Goal: Information Seeking & Learning: Learn about a topic

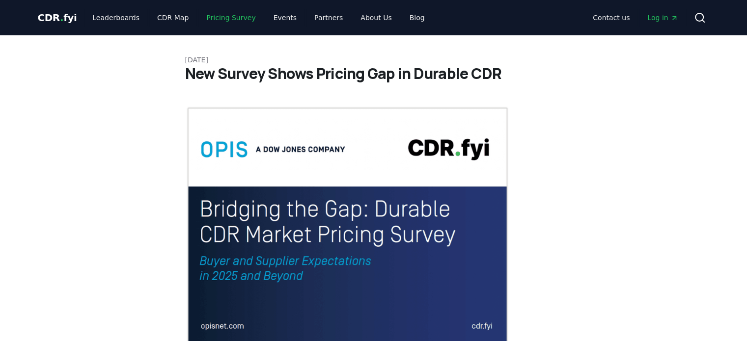
click at [213, 15] on link "Pricing Survey" at bounding box center [230, 18] width 65 height 18
click at [113, 15] on link "Leaderboards" at bounding box center [116, 18] width 63 height 18
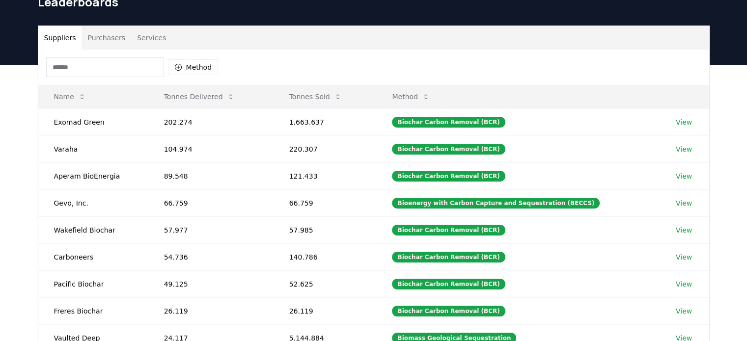
scroll to position [98, 0]
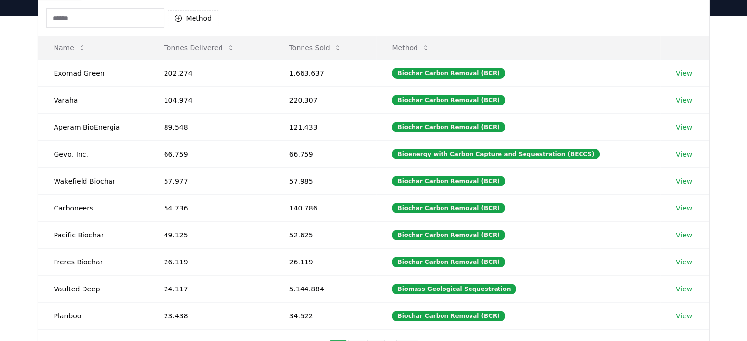
click at [342, 44] on icon at bounding box center [338, 48] width 8 height 8
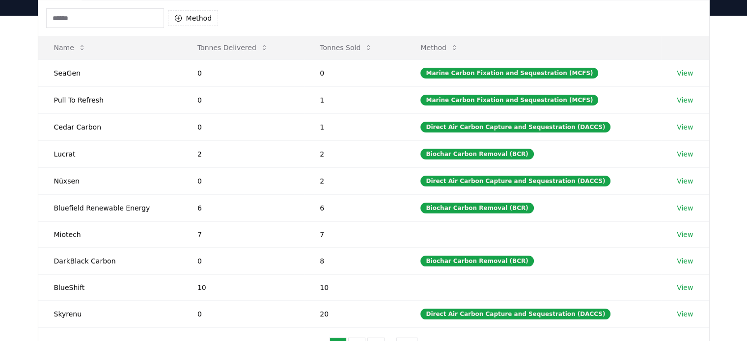
click at [369, 47] on icon at bounding box center [369, 48] width 8 height 8
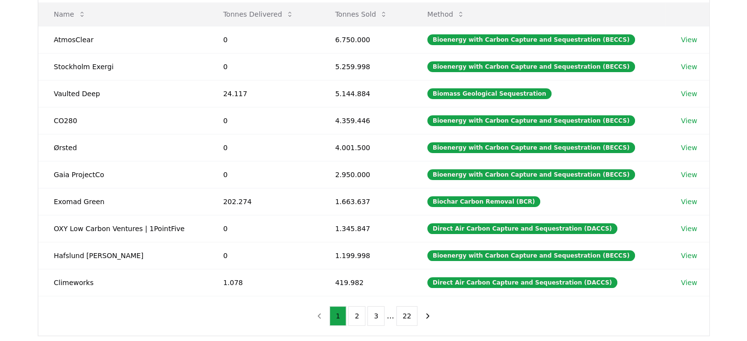
scroll to position [147, 0]
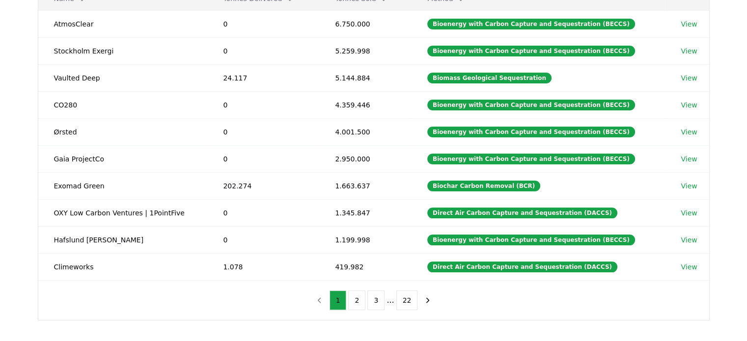
click at [355, 297] on button "2" at bounding box center [356, 301] width 17 height 20
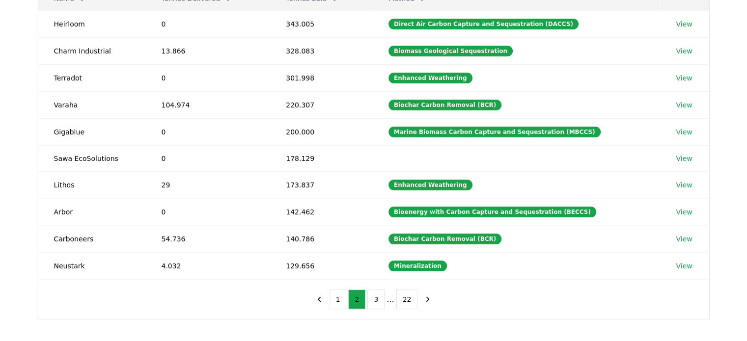
click at [373, 301] on button "3" at bounding box center [376, 300] width 17 height 20
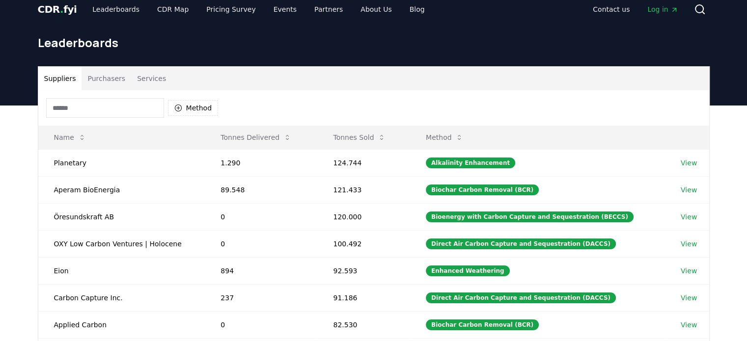
scroll to position [0, 0]
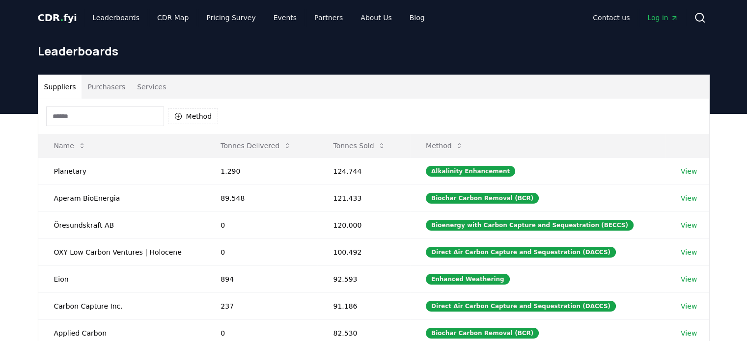
click at [79, 145] on icon at bounding box center [82, 146] width 8 height 8
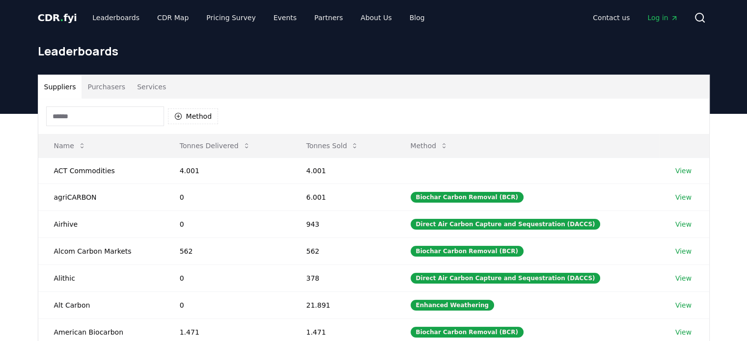
click at [107, 117] on input at bounding box center [105, 117] width 118 height 20
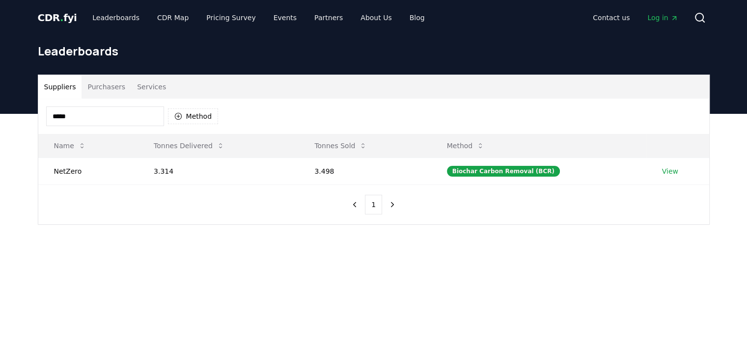
type input "*****"
click at [667, 170] on link "View" at bounding box center [670, 172] width 16 height 10
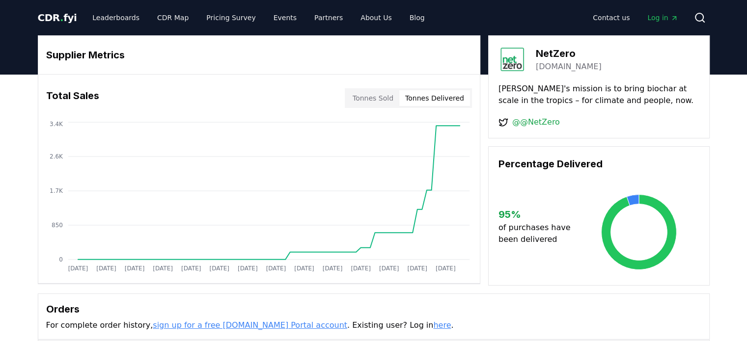
click at [436, 98] on button "Tonnes Delivered" at bounding box center [434, 98] width 71 height 16
click at [379, 98] on button "Tonnes Sold" at bounding box center [373, 98] width 53 height 16
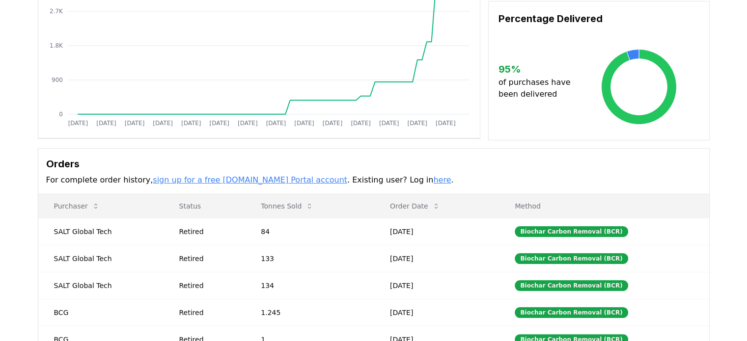
scroll to position [147, 0]
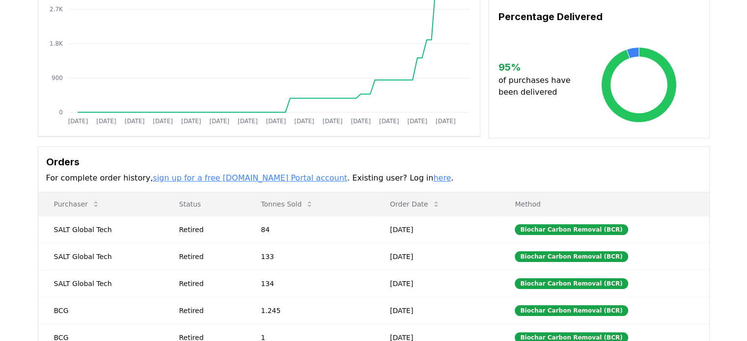
click at [243, 181] on link "sign up for a free CDR.fyi Portal account" at bounding box center [250, 177] width 195 height 9
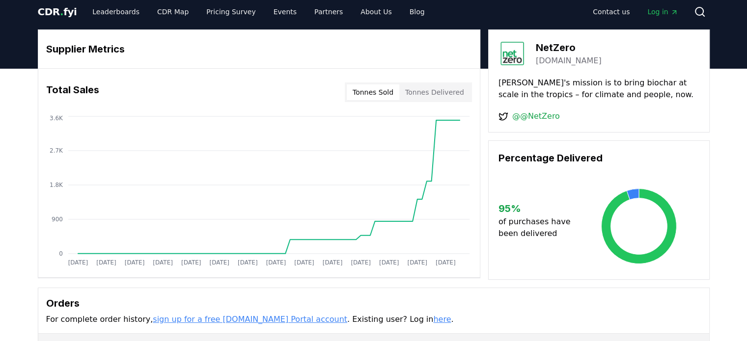
scroll to position [0, 0]
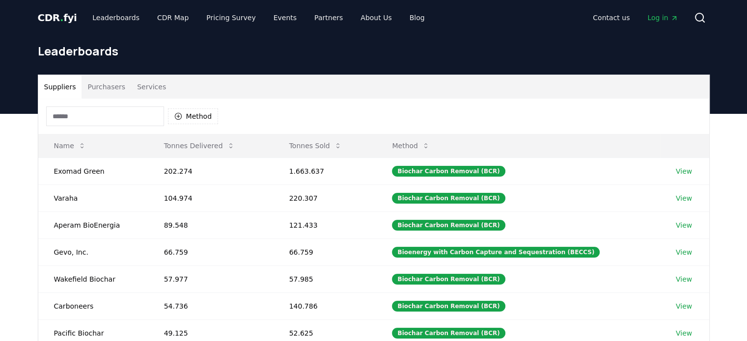
click at [342, 143] on icon at bounding box center [338, 146] width 8 height 8
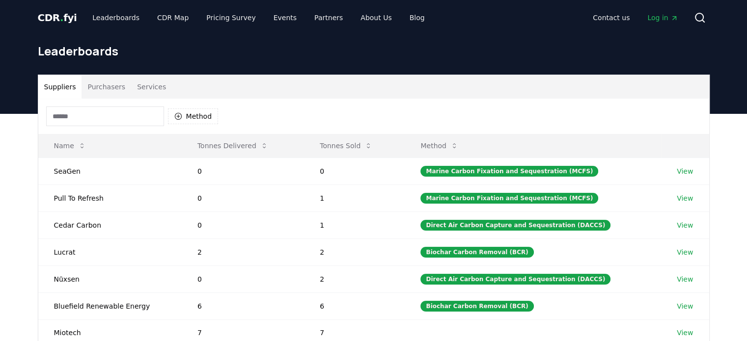
click at [372, 144] on icon at bounding box center [369, 146] width 8 height 8
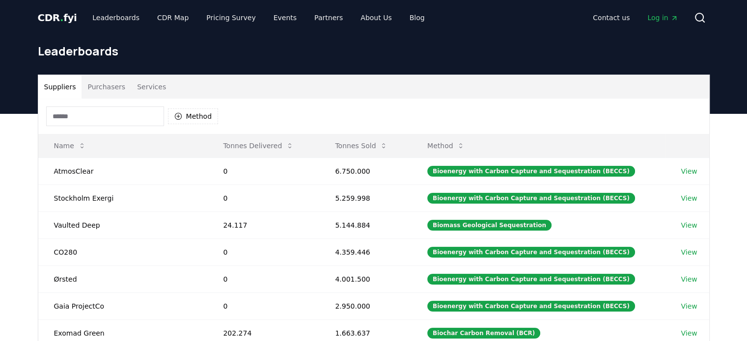
click at [288, 147] on icon at bounding box center [289, 145] width 3 height 5
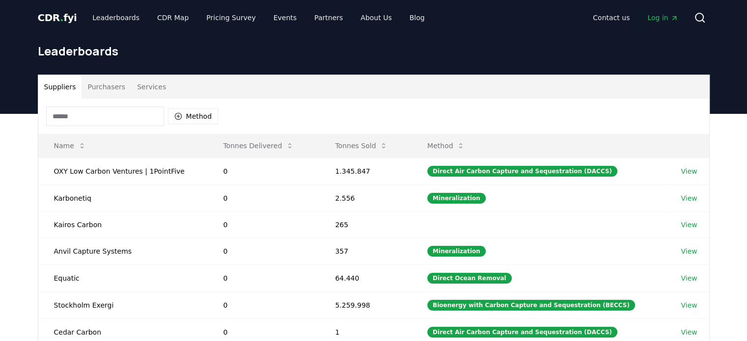
click at [288, 147] on icon at bounding box center [289, 145] width 3 height 5
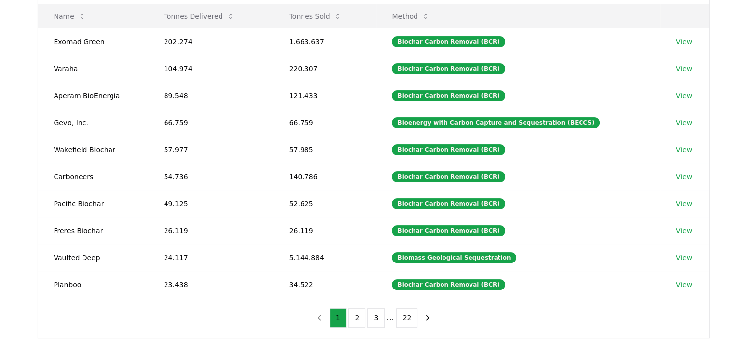
scroll to position [147, 0]
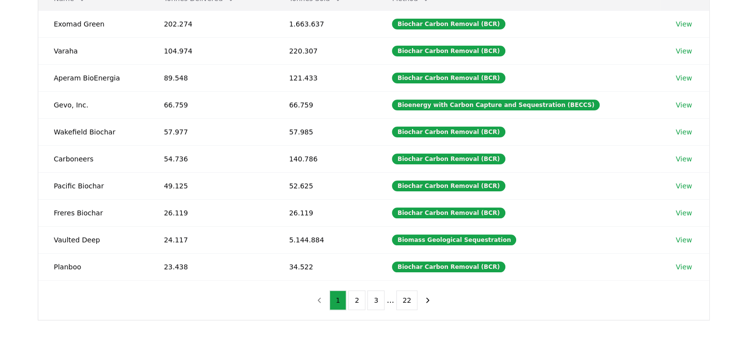
click at [356, 295] on button "2" at bounding box center [356, 301] width 17 height 20
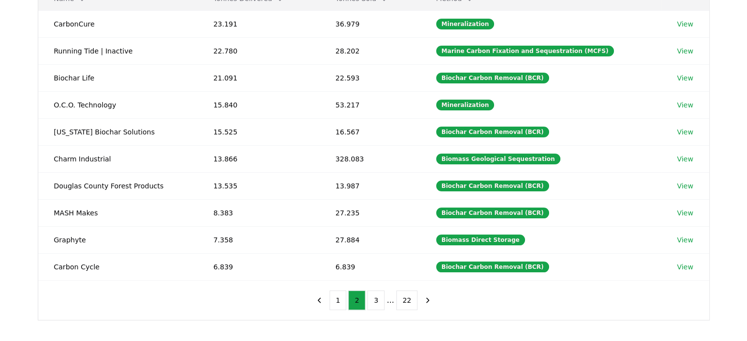
click at [374, 299] on button "3" at bounding box center [376, 301] width 17 height 20
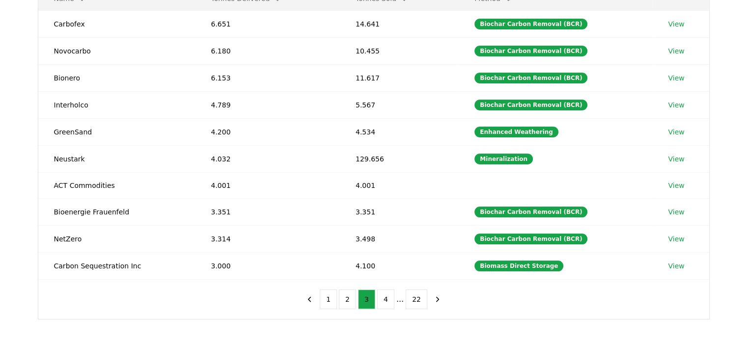
click at [330, 297] on button "1" at bounding box center [328, 300] width 17 height 20
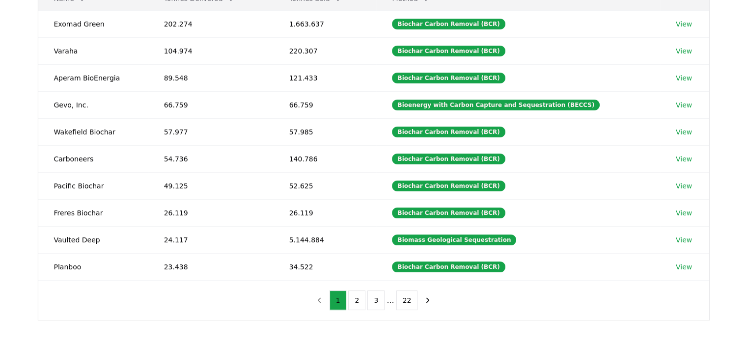
click at [358, 301] on button "2" at bounding box center [356, 301] width 17 height 20
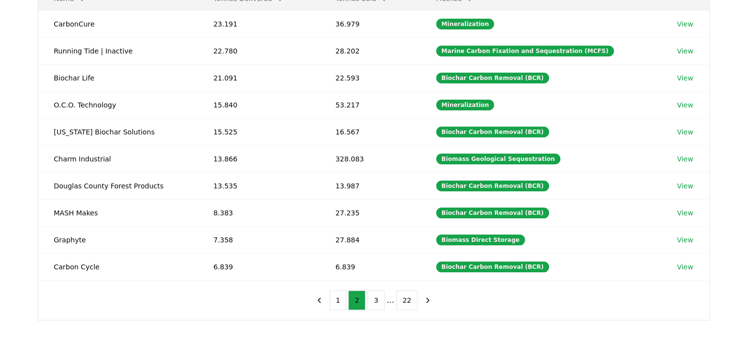
click at [379, 302] on button "3" at bounding box center [376, 301] width 17 height 20
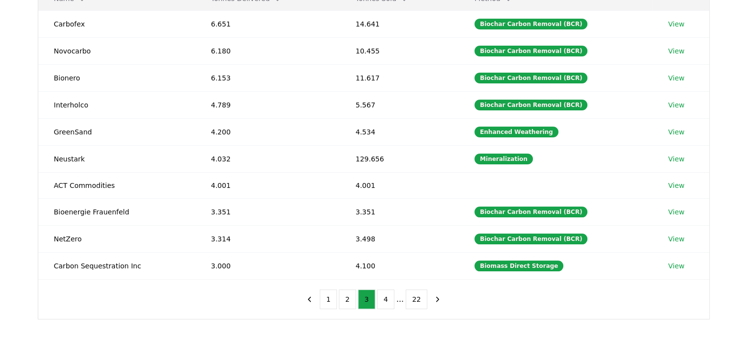
click at [331, 296] on button "1" at bounding box center [328, 300] width 17 height 20
